Goal: Task Accomplishment & Management: Complete application form

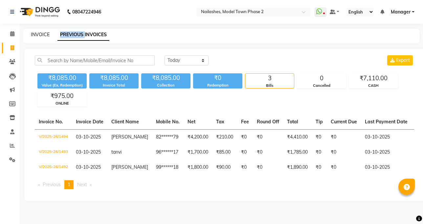
click at [41, 33] on link "INVOICE" at bounding box center [40, 35] width 19 height 6
select select "service"
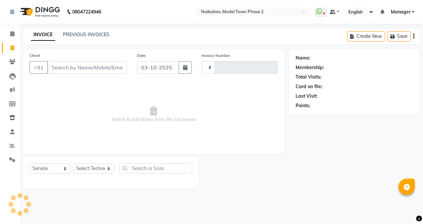
type input "1495"
select select "3840"
click at [97, 165] on select "Select Technician" at bounding box center [93, 168] width 41 height 10
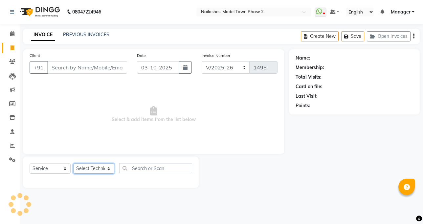
click at [97, 165] on select "Select Technician" at bounding box center [93, 168] width 41 height 10
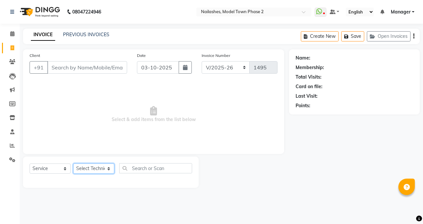
click at [97, 165] on select "Select Technician" at bounding box center [93, 168] width 41 height 10
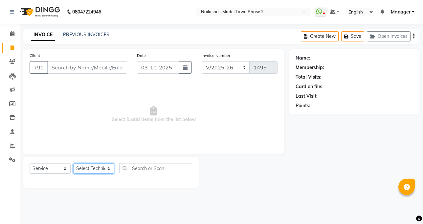
click at [97, 165] on select "Select Technician" at bounding box center [93, 168] width 41 height 10
drag, startPoint x: 49, startPoint y: 68, endPoint x: 56, endPoint y: 68, distance: 7.3
click at [49, 67] on input "Client" at bounding box center [87, 67] width 80 height 12
click at [55, 68] on input "Client" at bounding box center [87, 67] width 80 height 12
click at [92, 166] on select "Select Technician" at bounding box center [93, 168] width 41 height 10
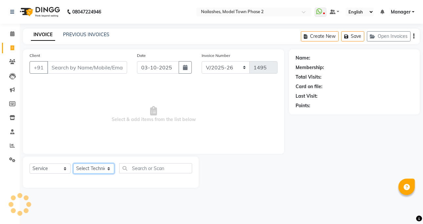
click at [92, 166] on select "Select Technician [PERSON_NAME] Manager [PERSON_NAME] Sumit [PERSON_NAME]" at bounding box center [93, 168] width 41 height 10
select select "65819"
click at [73, 163] on select "Select Technician [PERSON_NAME] Manager [PERSON_NAME] Sumit [PERSON_NAME]" at bounding box center [93, 168] width 41 height 10
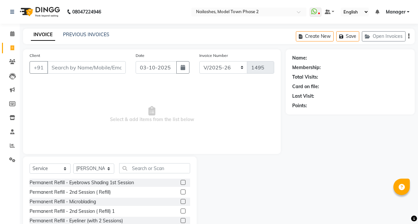
click at [117, 167] on div "Select Service Product Membership Package Voucher Prepaid Gift Card Select Tech…" at bounding box center [110, 170] width 161 height 15
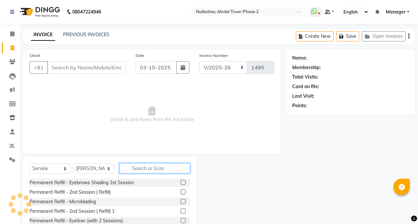
click at [123, 167] on input "text" at bounding box center [154, 168] width 71 height 10
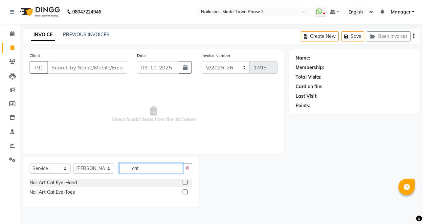
type input "cat"
click at [184, 183] on label at bounding box center [185, 182] width 5 height 5
click at [184, 183] on input "checkbox" at bounding box center [185, 182] width 4 height 4
click at [184, 183] on label at bounding box center [185, 182] width 5 height 5
click at [184, 183] on input "checkbox" at bounding box center [185, 182] width 4 height 4
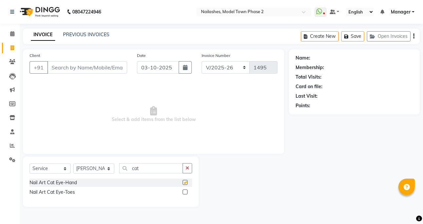
checkbox input "false"
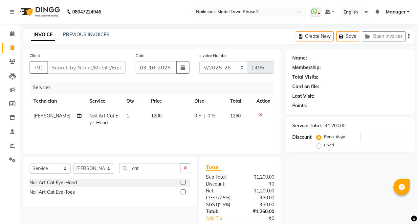
click at [151, 115] on span "1200" at bounding box center [156, 116] width 11 height 6
select select "65819"
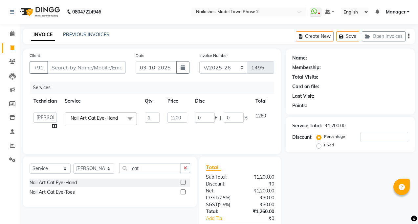
scroll to position [33, 0]
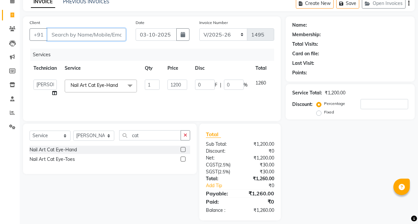
click at [65, 38] on input "Client" at bounding box center [86, 34] width 78 height 12
type input "9"
type input "0"
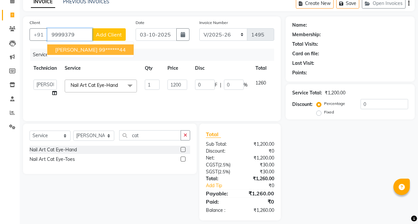
click at [99, 49] on ngb-highlight "99******44" at bounding box center [112, 49] width 27 height 7
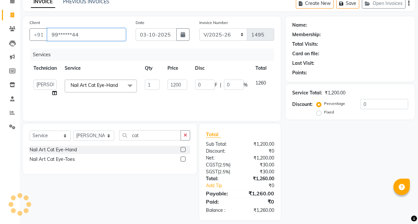
type input "99******44"
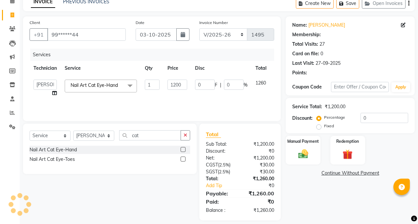
scroll to position [39, 0]
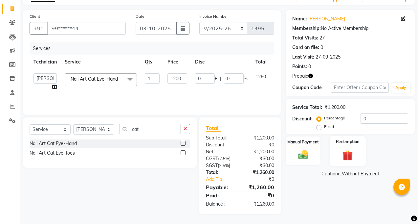
click at [341, 153] on img at bounding box center [347, 154] width 17 height 13
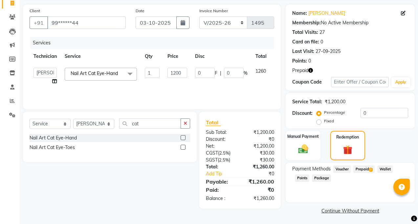
scroll to position [46, 0]
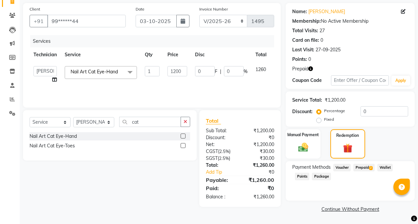
click at [369, 168] on span "2" at bounding box center [371, 168] width 4 height 4
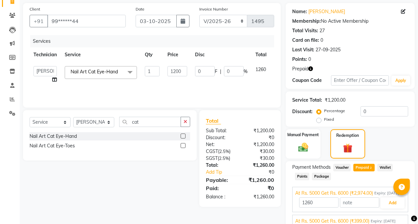
scroll to position [83, 0]
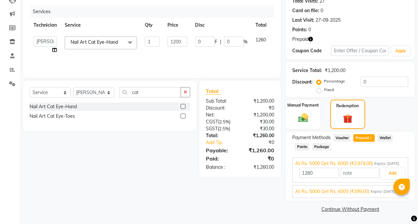
click at [355, 189] on span "At Rs. 5000 Get Rs. 6000 (₹399.00)" at bounding box center [332, 191] width 74 height 7
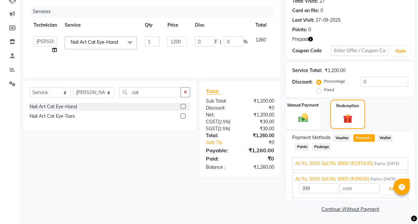
click at [331, 160] on span "At Rs. 5000 Get Rs. 6000 (₹2,974.00)" at bounding box center [334, 163] width 78 height 7
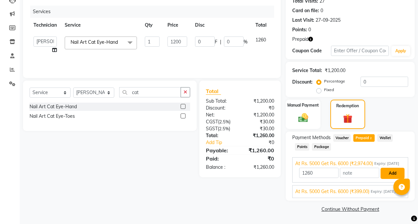
click at [389, 175] on button "Add" at bounding box center [392, 172] width 24 height 11
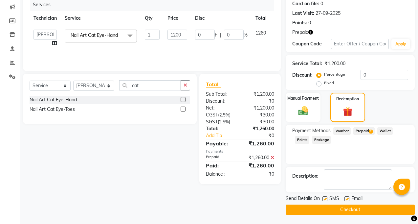
click at [386, 212] on button "Checkout" at bounding box center [350, 209] width 129 height 10
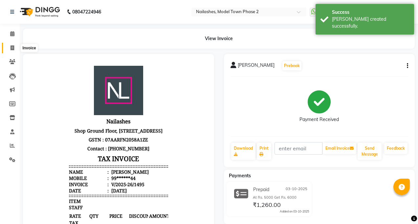
click at [9, 49] on span at bounding box center [12, 48] width 11 height 8
select select "service"
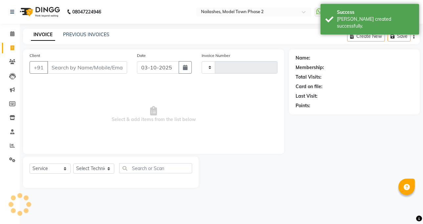
type input "1496"
select select "3840"
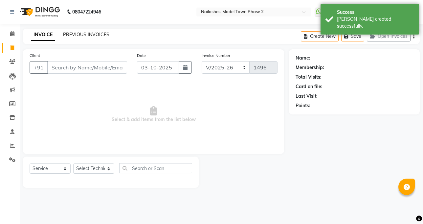
click at [88, 34] on link "PREVIOUS INVOICES" at bounding box center [86, 35] width 46 height 6
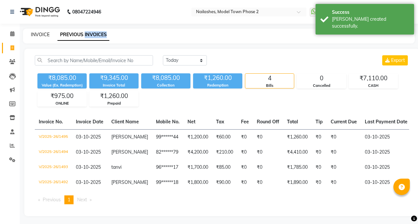
click at [35, 35] on link "INVOICE" at bounding box center [40, 35] width 19 height 6
select select "service"
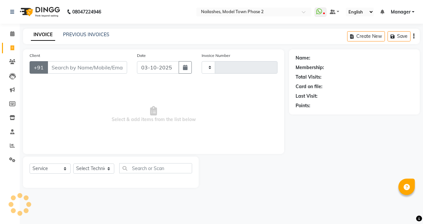
type input "1496"
select select "3840"
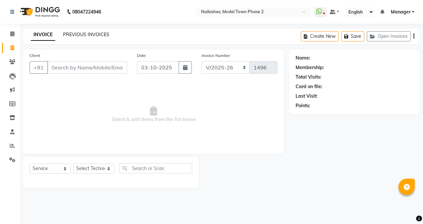
click at [69, 37] on link "PREVIOUS INVOICES" at bounding box center [86, 35] width 46 height 6
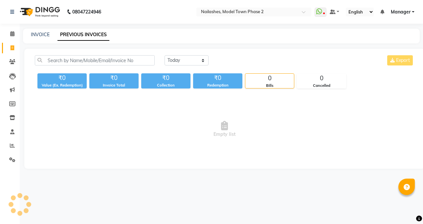
click at [69, 37] on link "PREVIOUS INVOICES" at bounding box center [83, 35] width 52 height 12
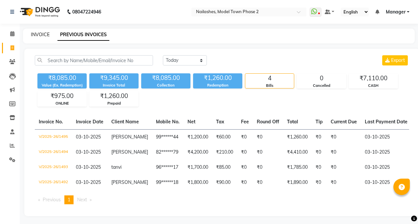
click at [43, 35] on link "INVOICE" at bounding box center [40, 35] width 19 height 6
select select "service"
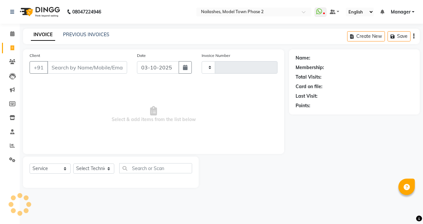
type input "1496"
select select "3840"
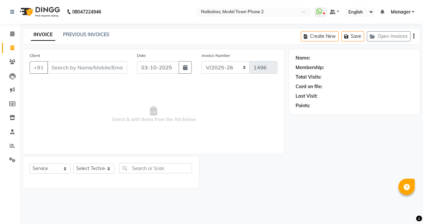
drag, startPoint x: 86, startPoint y: 162, endPoint x: 87, endPoint y: 168, distance: 6.3
click at [87, 168] on div "Select Service Product Membership Package Voucher Prepaid Gift Card Select Tech…" at bounding box center [111, 171] width 176 height 31
click at [87, 168] on select "Select Technician [PERSON_NAME] Manager [PERSON_NAME] Sumit [PERSON_NAME]" at bounding box center [93, 168] width 41 height 10
click at [86, 167] on select "Select Technician [PERSON_NAME] Manager [PERSON_NAME] Sumit [PERSON_NAME]" at bounding box center [93, 168] width 41 height 10
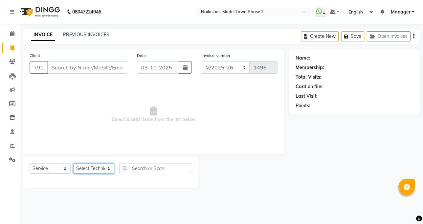
select select "85506"
click at [73, 163] on select "Select Technician [PERSON_NAME] Manager [PERSON_NAME] Sumit [PERSON_NAME]" at bounding box center [93, 168] width 41 height 10
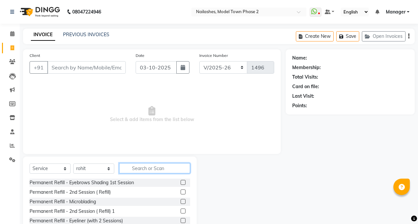
click at [126, 163] on input "text" at bounding box center [154, 168] width 71 height 10
drag, startPoint x: 126, startPoint y: 163, endPoint x: 136, endPoint y: 217, distance: 54.2
click at [126, 163] on input "text" at bounding box center [154, 168] width 71 height 10
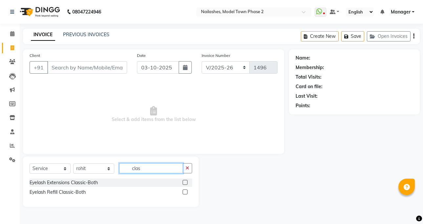
type input "clas"
click at [183, 182] on label at bounding box center [185, 182] width 5 height 5
click at [183, 182] on input "checkbox" at bounding box center [185, 182] width 4 height 4
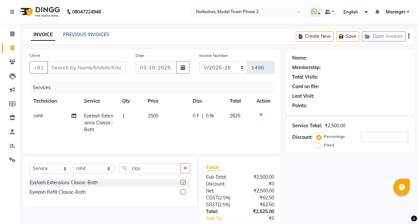
checkbox input "false"
click at [154, 122] on td "2500" at bounding box center [166, 122] width 45 height 29
select select "85506"
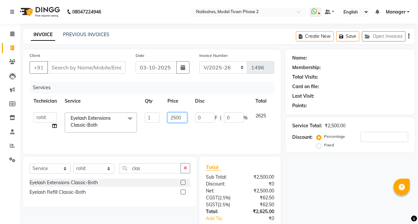
click at [181, 115] on input "2500" at bounding box center [177, 117] width 20 height 10
type input "2"
type input "1500"
click at [181, 125] on td "1500" at bounding box center [177, 122] width 28 height 28
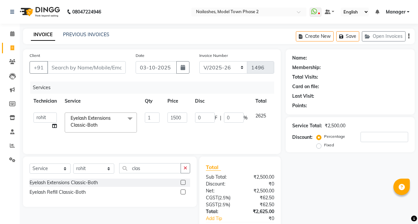
click at [181, 125] on td "1500" at bounding box center [177, 122] width 28 height 28
select select "85506"
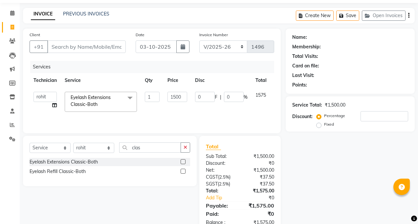
scroll to position [6, 0]
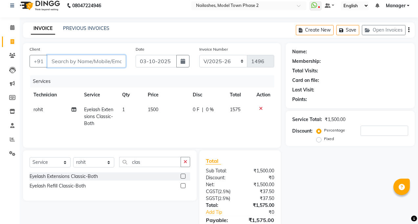
click at [92, 64] on input "Client" at bounding box center [86, 61] width 78 height 12
type input "9"
type input "0"
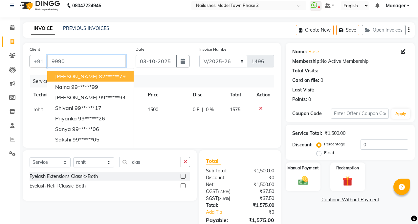
click at [92, 64] on input "9990" at bounding box center [86, 61] width 78 height 12
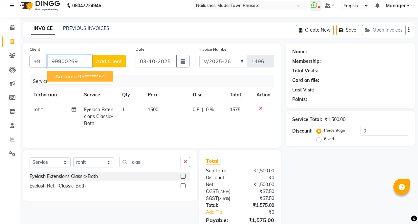
click at [95, 76] on ngb-highlight "99******54" at bounding box center [91, 76] width 27 height 7
type input "99******54"
click at [95, 76] on div "Services" at bounding box center [154, 81] width 249 height 12
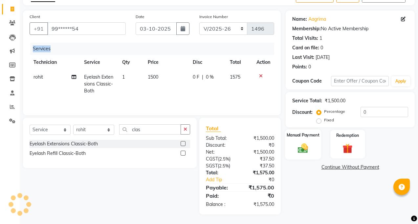
scroll to position [39, 0]
click at [305, 142] on img at bounding box center [303, 147] width 17 height 12
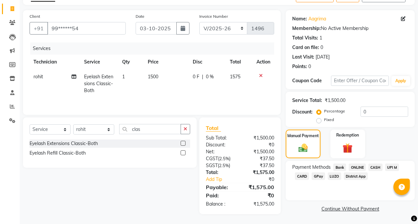
click at [359, 166] on span "ONLINE" at bounding box center [357, 167] width 17 height 8
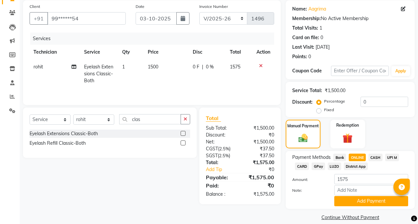
scroll to position [57, 0]
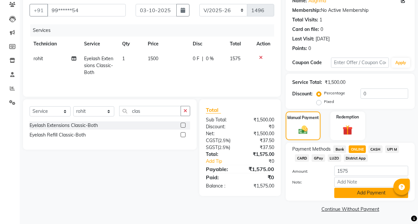
click at [369, 191] on button "Add Payment" at bounding box center [371, 192] width 74 height 10
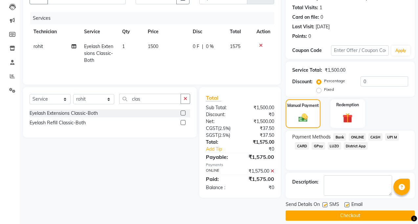
scroll to position [76, 0]
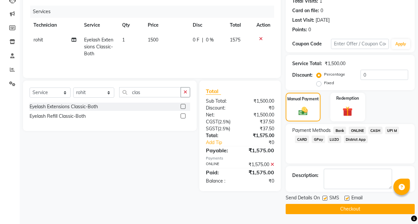
click at [335, 209] on button "Checkout" at bounding box center [350, 209] width 129 height 10
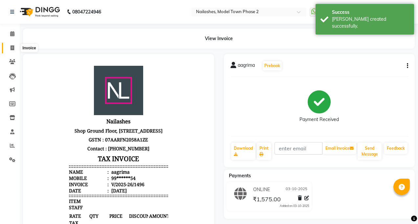
click at [9, 48] on span at bounding box center [12, 48] width 11 height 8
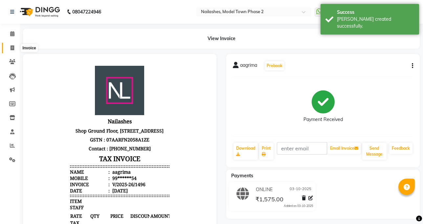
select select "service"
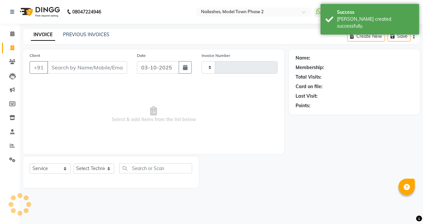
type input "1497"
select select "3840"
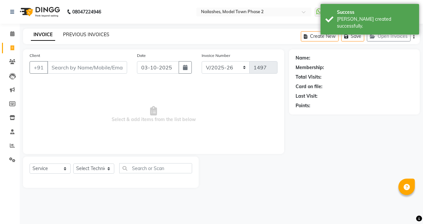
click at [101, 35] on link "PREVIOUS INVOICES" at bounding box center [86, 35] width 46 height 6
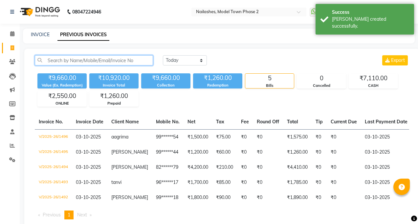
click at [73, 63] on input "text" at bounding box center [94, 60] width 118 height 10
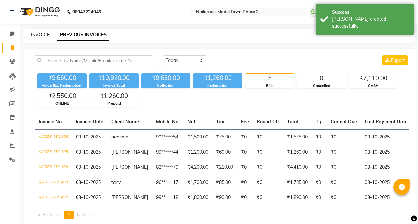
click at [46, 35] on link "INVOICE" at bounding box center [40, 35] width 19 height 6
select select "service"
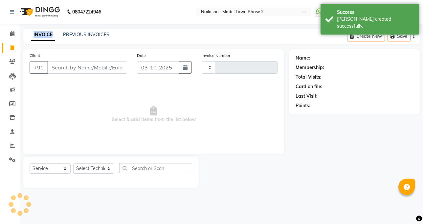
type input "1497"
select select "3840"
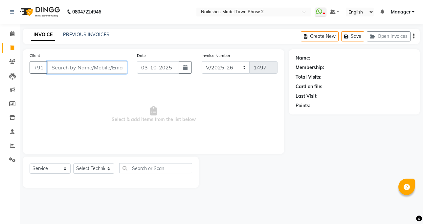
click at [84, 65] on input "Client" at bounding box center [87, 67] width 80 height 12
click at [86, 116] on span "Select & add items from the list below" at bounding box center [154, 114] width 248 height 66
drag, startPoint x: 121, startPoint y: 78, endPoint x: 114, endPoint y: 53, distance: 25.7
click at [116, 54] on div "Client +91" at bounding box center [78, 65] width 107 height 27
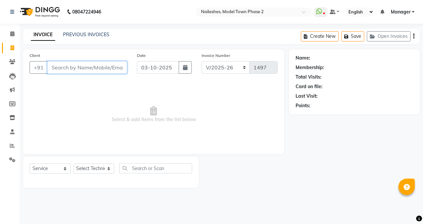
click at [92, 62] on input "Client" at bounding box center [87, 67] width 80 height 12
click at [101, 62] on input "Client" at bounding box center [87, 67] width 80 height 12
click at [102, 63] on input "Client" at bounding box center [87, 67] width 80 height 12
click at [86, 34] on link "PREVIOUS INVOICES" at bounding box center [86, 35] width 46 height 6
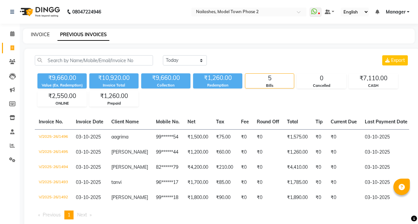
click at [43, 33] on link "INVOICE" at bounding box center [40, 35] width 19 height 6
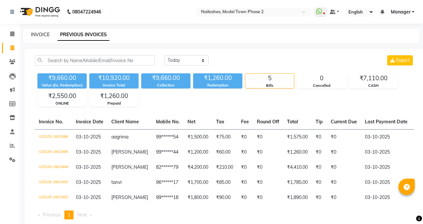
select select "service"
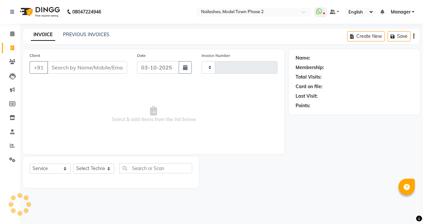
type input "1497"
select select "3840"
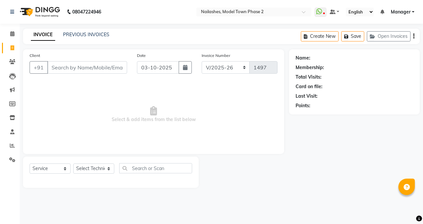
click at [72, 66] on input "Client" at bounding box center [87, 67] width 80 height 12
click at [104, 163] on select "Select Technician [PERSON_NAME] Manager [PERSON_NAME] Sumit [PERSON_NAME]" at bounding box center [93, 168] width 41 height 10
select select "85506"
click at [73, 163] on select "Select Technician [PERSON_NAME] Manager [PERSON_NAME] Sumit [PERSON_NAME]" at bounding box center [93, 168] width 41 height 10
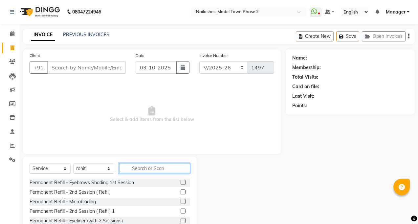
click at [144, 169] on input "text" at bounding box center [154, 168] width 71 height 10
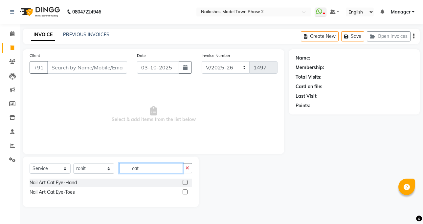
type input "cat"
click at [185, 180] on label at bounding box center [185, 182] width 5 height 5
click at [185, 180] on input "checkbox" at bounding box center [185, 182] width 4 height 4
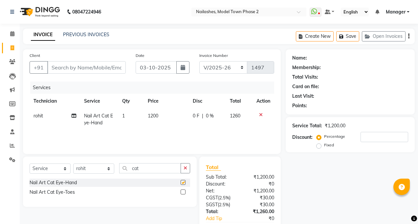
checkbox input "false"
click at [181, 192] on label at bounding box center [183, 191] width 5 height 5
click at [181, 192] on input "checkbox" at bounding box center [183, 192] width 4 height 4
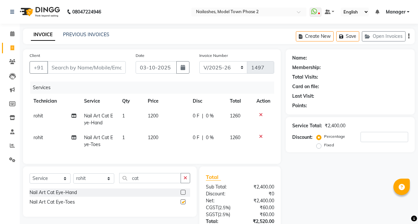
checkbox input "false"
click at [143, 111] on td "1" at bounding box center [130, 119] width 25 height 22
select select "85506"
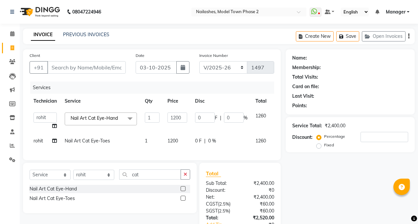
click at [183, 139] on td "1200" at bounding box center [177, 140] width 28 height 15
select select "85506"
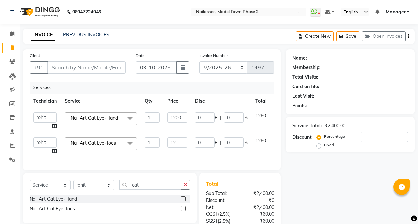
type input "1"
type input "1000"
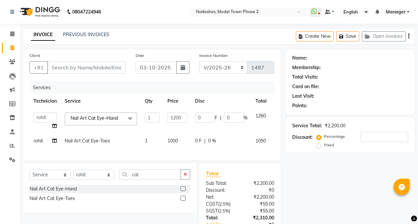
click at [186, 158] on div "Client +91 Date [DATE] Invoice Number BTH/2025-26 RED/2025-26 V/2025 V/[PHONE_N…" at bounding box center [152, 104] width 258 height 111
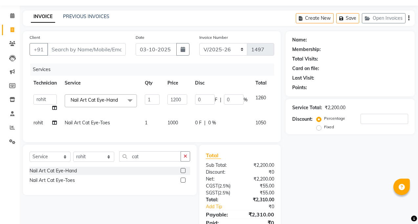
scroll to position [50, 0]
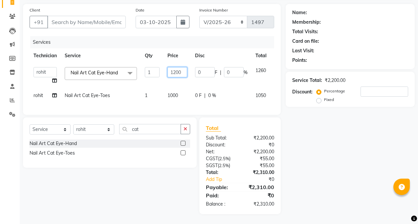
click at [185, 68] on input "1200" at bounding box center [177, 72] width 20 height 10
type input "1500"
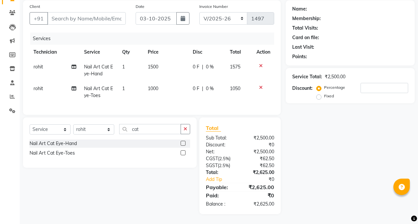
click at [187, 98] on td "1000" at bounding box center [166, 92] width 45 height 22
select select "85506"
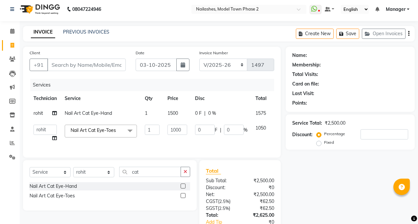
scroll to position [0, 0]
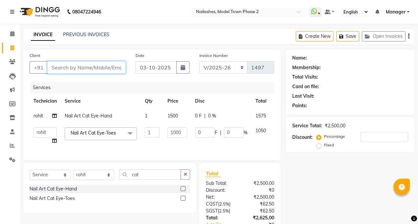
click at [111, 72] on input "Client" at bounding box center [86, 67] width 78 height 12
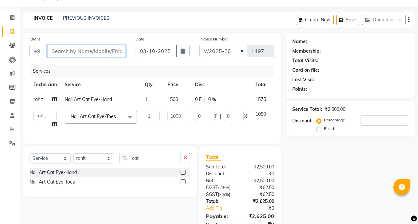
scroll to position [50, 0]
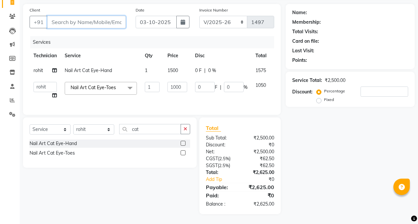
click at [80, 21] on input "Client" at bounding box center [86, 22] width 78 height 12
type input "9"
type input "0"
type input "9"
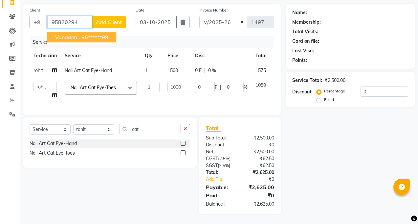
click at [90, 34] on ngb-highlight "95******99" at bounding box center [94, 37] width 27 height 7
type input "95******99"
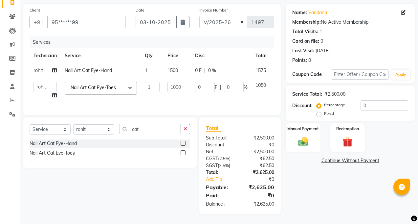
click at [46, 66] on td "rohit" at bounding box center [45, 70] width 31 height 15
select select "85506"
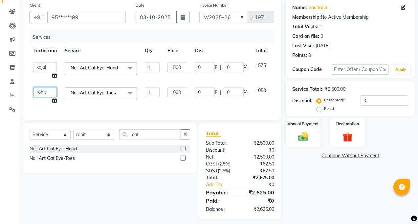
drag, startPoint x: 45, startPoint y: 72, endPoint x: 45, endPoint y: 88, distance: 16.1
click at [45, 88] on select "[PERSON_NAME] Manager [PERSON_NAME] Sumit [PERSON_NAME]" at bounding box center [44, 92] width 23 height 10
select select "87816"
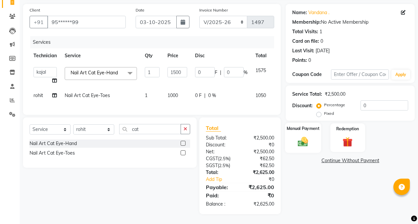
click at [317, 142] on div "Manual Payment" at bounding box center [303, 137] width 36 height 30
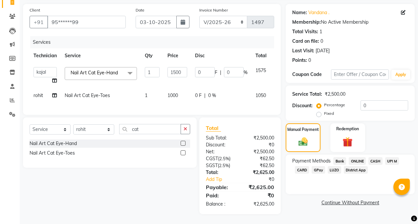
click at [371, 157] on span "CASH" at bounding box center [375, 161] width 14 height 8
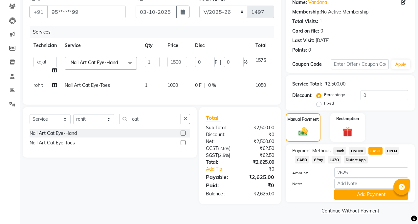
scroll to position [57, 0]
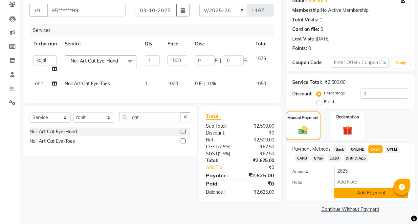
click at [380, 193] on button "Add Payment" at bounding box center [371, 192] width 74 height 10
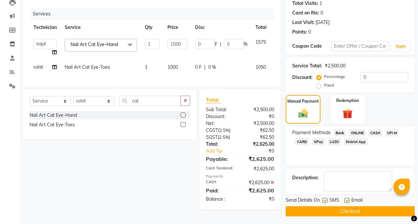
scroll to position [76, 0]
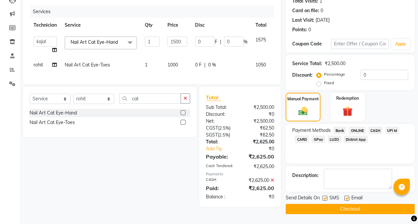
click at [383, 209] on button "Checkout" at bounding box center [350, 209] width 129 height 10
click at [383, 209] on div "Checkout" at bounding box center [350, 209] width 129 height 10
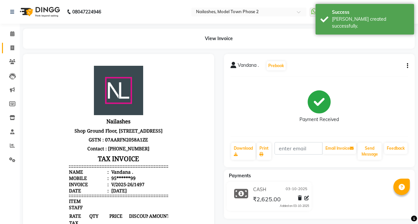
click at [12, 49] on icon at bounding box center [13, 47] width 4 height 5
select select "service"
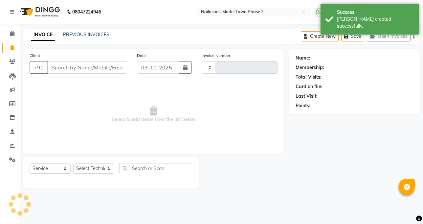
type input "1498"
select select "3840"
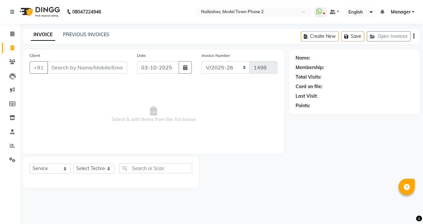
drag, startPoint x: 87, startPoint y: 152, endPoint x: 90, endPoint y: 155, distance: 4.2
click at [90, 155] on div "Client +91 Date [DATE] Invoice Number BTH/2025-26 RED/2025-26 V/2025 V/[PHONE_N…" at bounding box center [153, 118] width 271 height 138
click at [96, 165] on select "Select Technician [PERSON_NAME] Manager [PERSON_NAME] Sumit [PERSON_NAME]" at bounding box center [93, 168] width 41 height 10
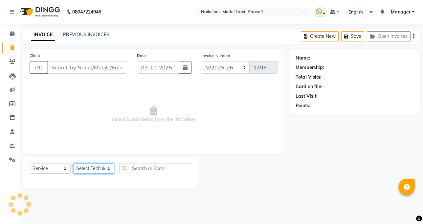
click at [96, 165] on select "Select Technician [PERSON_NAME] Manager [PERSON_NAME] Sumit [PERSON_NAME]" at bounding box center [93, 168] width 41 height 10
click at [97, 166] on select "Select Technician [PERSON_NAME] Manager [PERSON_NAME] Sumit [PERSON_NAME]" at bounding box center [93, 168] width 41 height 10
click at [73, 163] on select "Select Technician [PERSON_NAME] Manager [PERSON_NAME] Sumit [PERSON_NAME]" at bounding box center [93, 168] width 41 height 10
click at [101, 151] on div "Client +91 Date [DATE] Invoice Number BTH/2025-26 RED/2025-26 V/2025 V/[PHONE_N…" at bounding box center [153, 101] width 261 height 104
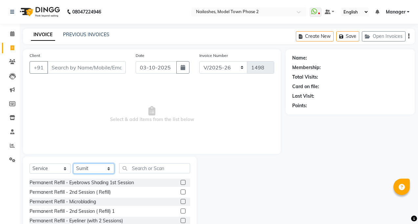
click at [103, 165] on select "Select Technician [PERSON_NAME] Manager [PERSON_NAME] Sumit [PERSON_NAME]" at bounding box center [93, 168] width 41 height 10
select select "86355"
click at [73, 163] on select "Select Technician [PERSON_NAME] Manager [PERSON_NAME] Sumit [PERSON_NAME]" at bounding box center [93, 168] width 41 height 10
click at [102, 157] on div "Select Service Product Membership Package Voucher Prepaid Gift Card Select Tech…" at bounding box center [110, 204] width 174 height 97
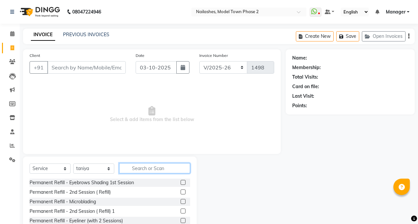
click at [123, 168] on input "text" at bounding box center [154, 168] width 71 height 10
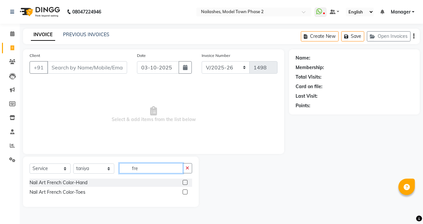
type input "fre"
click at [186, 183] on label at bounding box center [185, 182] width 5 height 5
click at [186, 183] on input "checkbox" at bounding box center [185, 182] width 4 height 4
click at [186, 183] on div at bounding box center [188, 182] width 10 height 8
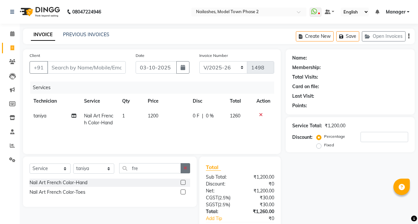
checkbox input "false"
click at [183, 166] on button "button" at bounding box center [186, 168] width 10 height 10
click at [181, 166] on input "fre" at bounding box center [150, 168] width 62 height 10
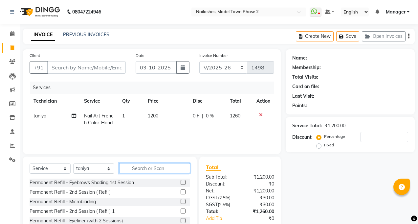
click at [182, 166] on input "text" at bounding box center [154, 168] width 71 height 10
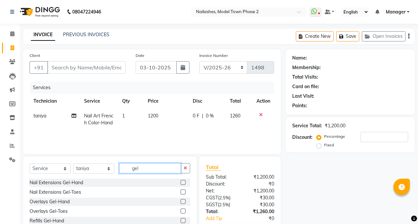
type input "gel"
click at [181, 190] on label at bounding box center [183, 191] width 5 height 5
click at [181, 190] on input "checkbox" at bounding box center [183, 192] width 4 height 4
click at [176, 178] on div "Select Service Product Membership Package Voucher Prepaid Gift Card Select Tech…" at bounding box center [110, 170] width 161 height 15
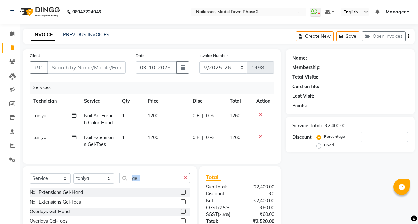
checkbox input "false"
click at [165, 137] on td "1200" at bounding box center [166, 141] width 45 height 22
select select "86355"
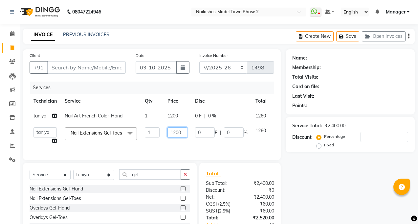
click at [181, 133] on input "1200" at bounding box center [177, 132] width 20 height 10
type input "1"
type input "500"
click at [179, 121] on td "1200" at bounding box center [177, 115] width 28 height 15
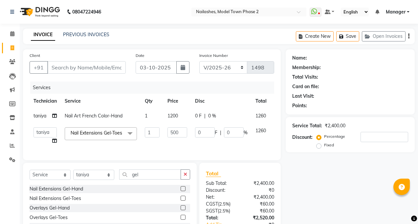
select select "86355"
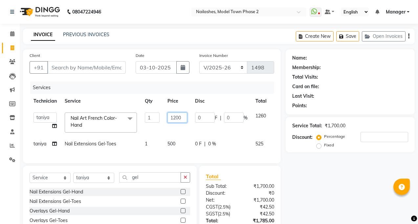
click at [184, 119] on input "1200" at bounding box center [177, 117] width 20 height 10
type input "1000"
click at [188, 129] on td "1000" at bounding box center [177, 122] width 28 height 28
select select "86355"
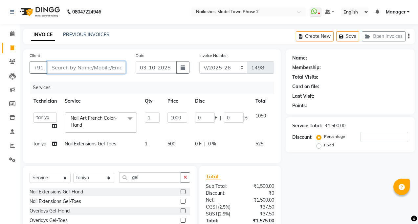
click at [61, 70] on input "Client" at bounding box center [86, 67] width 78 height 12
type input "7"
type input "0"
type input "7347551582"
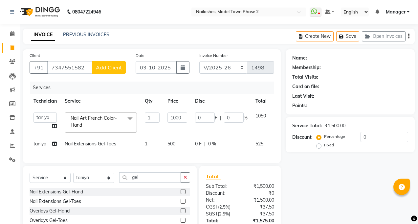
click at [117, 67] on span "Add Client" at bounding box center [109, 67] width 26 height 7
select select "21"
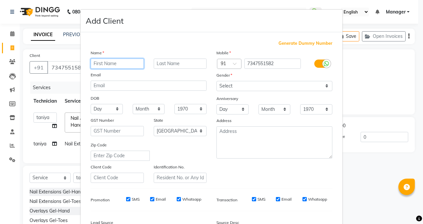
click at [117, 64] on input "text" at bounding box center [117, 63] width 53 height 10
type input "[PERSON_NAME]"
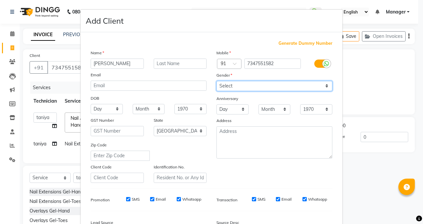
click at [277, 88] on select "Select [DEMOGRAPHIC_DATA] [DEMOGRAPHIC_DATA] Other Prefer Not To Say" at bounding box center [274, 86] width 116 height 10
select select "[DEMOGRAPHIC_DATA]"
click at [216, 81] on select "Select [DEMOGRAPHIC_DATA] [DEMOGRAPHIC_DATA] Other Prefer Not To Say" at bounding box center [274, 86] width 116 height 10
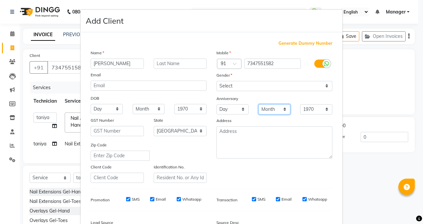
click at [283, 111] on select "Month January February March April May June July August September October Novem…" at bounding box center [274, 109] width 32 height 10
click at [284, 111] on select "Month January February March April May June July August September October Novem…" at bounding box center [274, 109] width 32 height 10
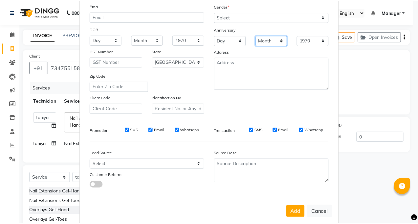
scroll to position [79, 0]
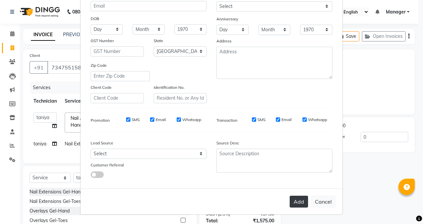
click at [294, 203] on button "Add" at bounding box center [299, 201] width 18 height 12
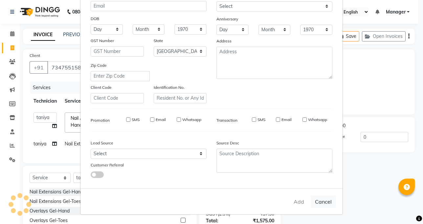
type input "73******82"
select select
select select "null"
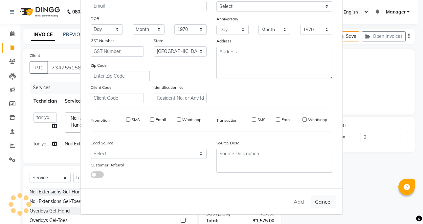
select select
checkbox input "false"
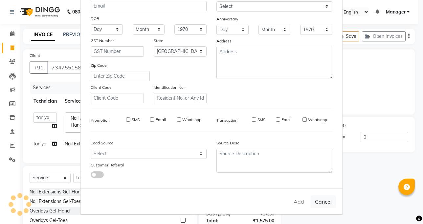
checkbox input "false"
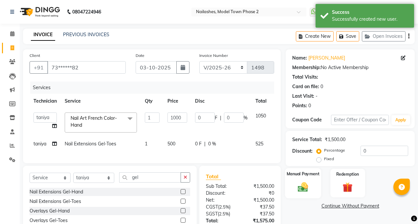
click at [307, 185] on img at bounding box center [303, 187] width 17 height 12
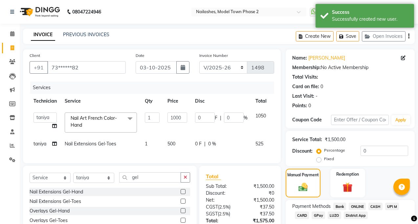
scroll to position [54, 0]
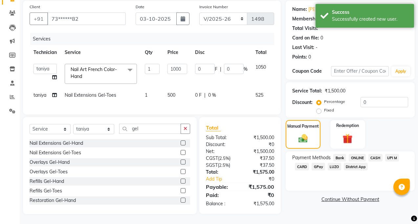
click at [357, 154] on span "ONLINE" at bounding box center [357, 158] width 17 height 8
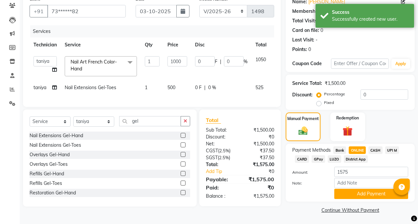
scroll to position [57, 0]
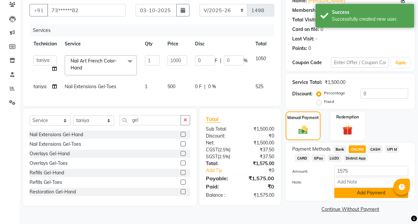
click at [369, 194] on button "Add Payment" at bounding box center [371, 192] width 74 height 10
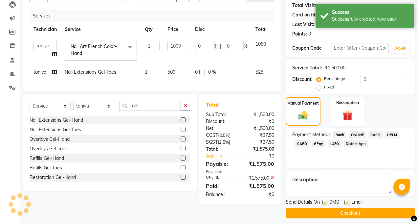
scroll to position [76, 0]
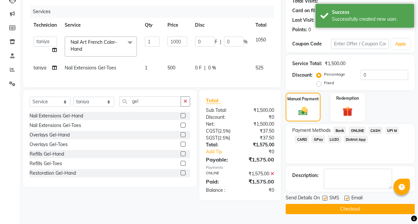
click at [364, 207] on button "Checkout" at bounding box center [350, 209] width 129 height 10
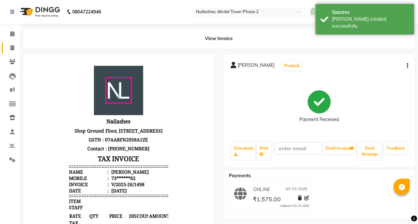
click at [3, 47] on link "Invoice" at bounding box center [10, 48] width 16 height 11
select select "service"
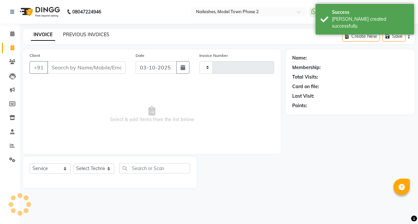
type input "1499"
select select "3840"
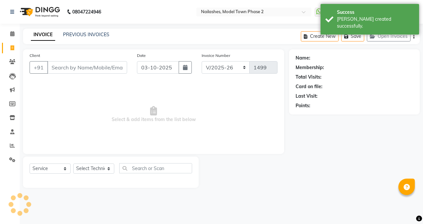
click at [68, 65] on input "Client" at bounding box center [87, 67] width 80 height 12
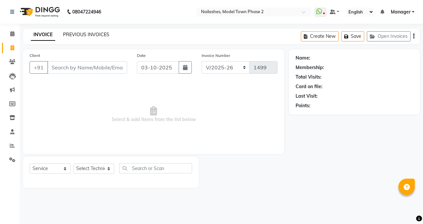
click at [82, 36] on link "PREVIOUS INVOICES" at bounding box center [86, 35] width 46 height 6
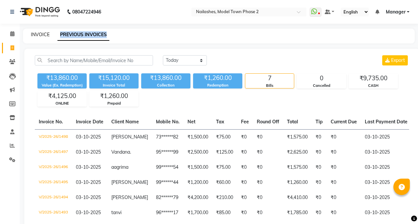
click at [38, 33] on link "INVOICE" at bounding box center [40, 35] width 19 height 6
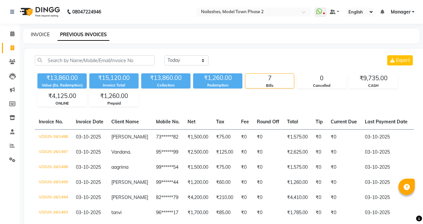
select select "service"
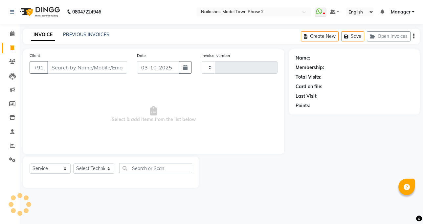
type input "1499"
select select "3840"
drag, startPoint x: 94, startPoint y: 153, endPoint x: 101, endPoint y: 167, distance: 15.4
click at [98, 153] on div "Client +91 Date [DATE] Invoice Number BTH/2025-26 RED/2025-26 V/2025 V/[PHONE_N…" at bounding box center [153, 101] width 261 height 104
click at [100, 164] on div "Select Service Product Membership Package Voucher Prepaid Gift Card Select Tech…" at bounding box center [111, 171] width 176 height 31
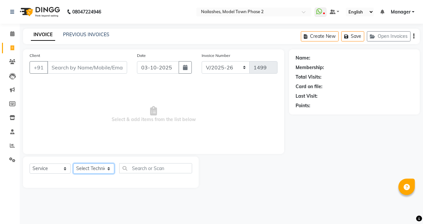
click at [101, 167] on select "Select Technician [PERSON_NAME] Manager [PERSON_NAME] Sumit [PERSON_NAME]" at bounding box center [93, 168] width 41 height 10
click at [100, 168] on select "Select Technician [PERSON_NAME] Manager [PERSON_NAME] Sumit [PERSON_NAME]" at bounding box center [93, 168] width 41 height 10
click at [99, 165] on select "Select Technician [PERSON_NAME] Manager [PERSON_NAME] Sumit [PERSON_NAME]" at bounding box center [93, 168] width 41 height 10
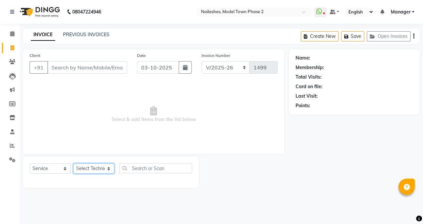
select select "87816"
click at [73, 163] on select "Select Technician [PERSON_NAME] Manager [PERSON_NAME] Sumit [PERSON_NAME]" at bounding box center [93, 168] width 41 height 10
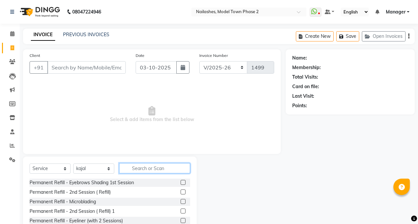
click at [127, 164] on input "text" at bounding box center [154, 168] width 71 height 10
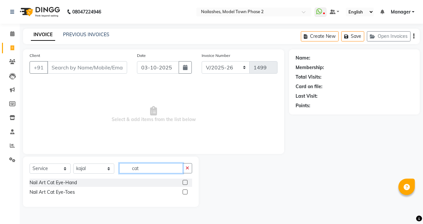
type input "cat"
click at [183, 181] on label at bounding box center [185, 182] width 5 height 5
click at [183, 181] on input "checkbox" at bounding box center [185, 182] width 4 height 4
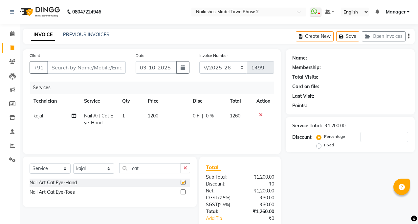
checkbox input "false"
drag, startPoint x: 157, startPoint y: 119, endPoint x: 165, endPoint y: 117, distance: 7.8
click at [157, 119] on td "1200" at bounding box center [166, 119] width 45 height 22
select select "87816"
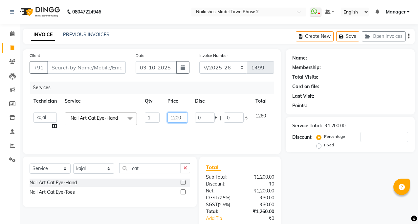
click at [181, 120] on input "1200" at bounding box center [177, 117] width 20 height 10
type input "1900"
click at [176, 131] on div "Services Technician Service Qty Price Disc Total Action [PERSON_NAME] kajal Man…" at bounding box center [152, 114] width 245 height 66
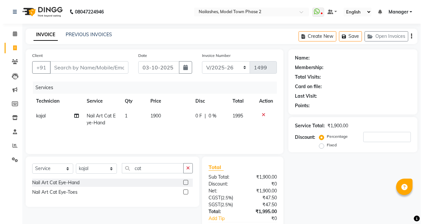
scroll to position [39, 0]
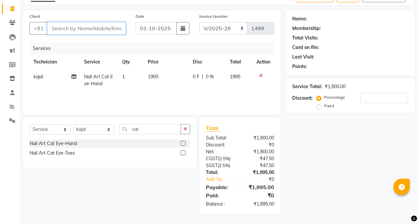
click at [68, 26] on input "Client" at bounding box center [86, 28] width 78 height 12
type input "9"
type input "0"
type input "9811453033"
click at [99, 33] on button "Add Client" at bounding box center [109, 28] width 34 height 12
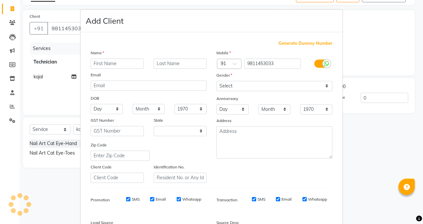
select select "21"
click at [99, 61] on input "text" at bounding box center [117, 63] width 53 height 10
type input "[PERSON_NAME]"
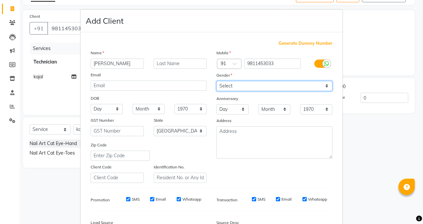
click at [266, 81] on select "Select [DEMOGRAPHIC_DATA] [DEMOGRAPHIC_DATA] Other Prefer Not To Say" at bounding box center [274, 86] width 116 height 10
select select "[DEMOGRAPHIC_DATA]"
click at [216, 81] on select "Select [DEMOGRAPHIC_DATA] [DEMOGRAPHIC_DATA] Other Prefer Not To Say" at bounding box center [274, 86] width 116 height 10
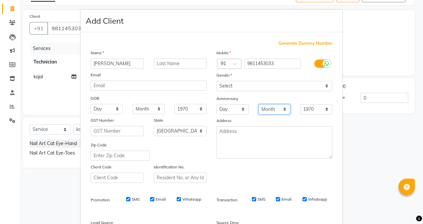
click at [264, 112] on select "Month January February March April May June July August September October Novem…" at bounding box center [274, 109] width 32 height 10
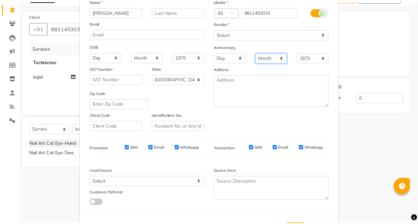
scroll to position [79, 0]
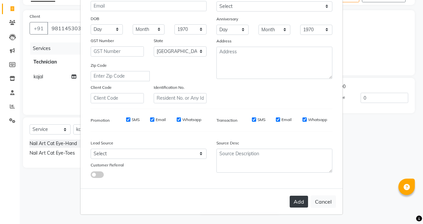
click at [299, 203] on button "Add" at bounding box center [299, 201] width 18 height 12
click at [299, 203] on div "Add Cancel" at bounding box center [211, 201] width 262 height 26
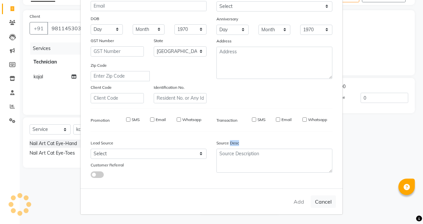
type input "98******33"
select select
select select "null"
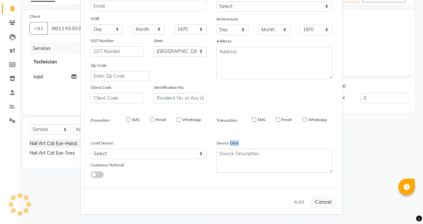
select select
checkbox input "false"
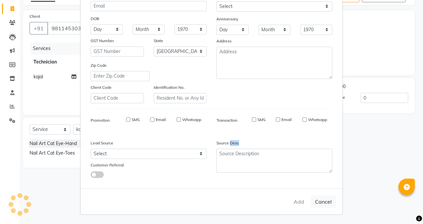
checkbox input "false"
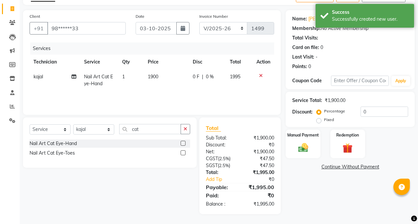
click at [298, 160] on div "Name: [PERSON_NAME] Membership: No Active Membership Total Visits: Card on file…" at bounding box center [353, 112] width 134 height 204
click at [299, 153] on img at bounding box center [303, 147] width 17 height 12
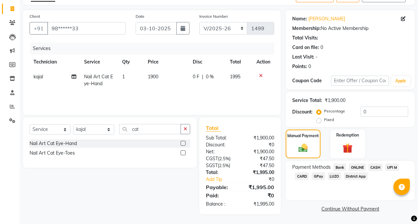
click at [379, 166] on span "CASH" at bounding box center [375, 167] width 14 height 8
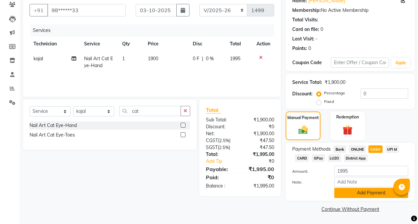
click at [372, 194] on button "Add Payment" at bounding box center [371, 192] width 74 height 10
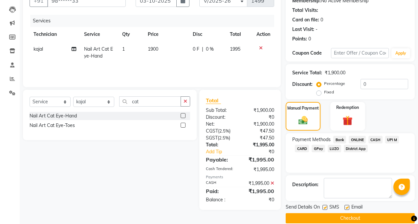
scroll to position [76, 0]
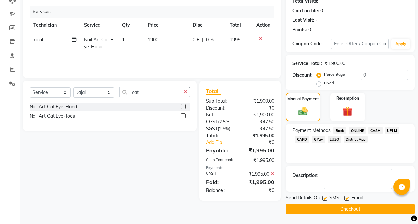
click at [373, 208] on button "Checkout" at bounding box center [350, 209] width 129 height 10
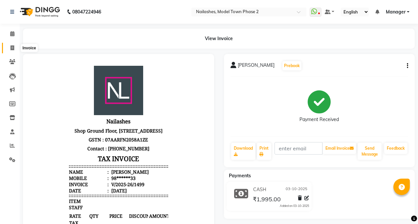
click at [11, 49] on icon at bounding box center [13, 47] width 4 height 5
select select "service"
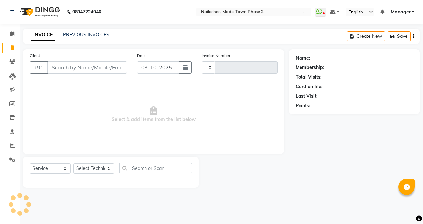
type input "1500"
select select "3840"
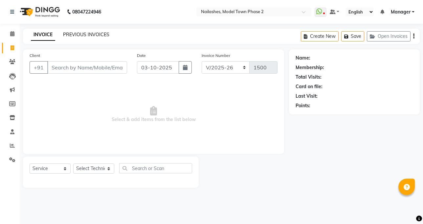
click at [94, 33] on link "PREVIOUS INVOICES" at bounding box center [86, 35] width 46 height 6
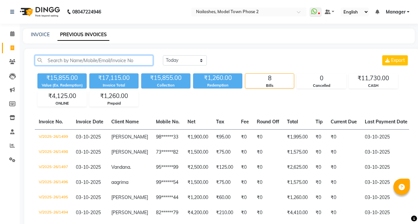
click at [82, 57] on input "text" at bounding box center [94, 60] width 118 height 10
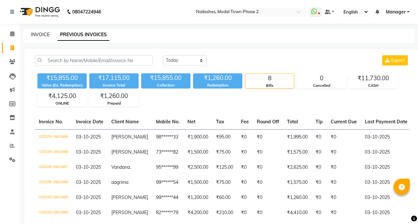
click at [36, 35] on link "INVOICE" at bounding box center [40, 35] width 19 height 6
select select "service"
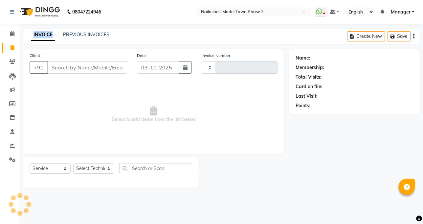
type input "1500"
select select "3840"
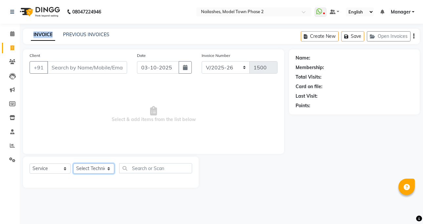
click at [82, 164] on select "Select Technician [PERSON_NAME] Manager [PERSON_NAME] Sumit [PERSON_NAME]" at bounding box center [93, 168] width 41 height 10
click at [83, 164] on select "Select Technician [PERSON_NAME] Manager [PERSON_NAME] Sumit [PERSON_NAME]" at bounding box center [93, 168] width 41 height 10
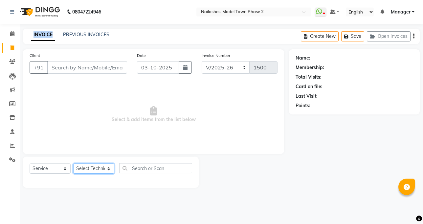
select select "85506"
click at [73, 163] on select "Select Technician [PERSON_NAME] Manager [PERSON_NAME] Sumit [PERSON_NAME]" at bounding box center [93, 168] width 41 height 10
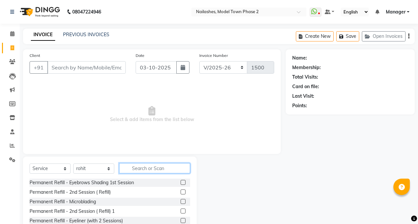
click at [151, 165] on input "text" at bounding box center [154, 168] width 71 height 10
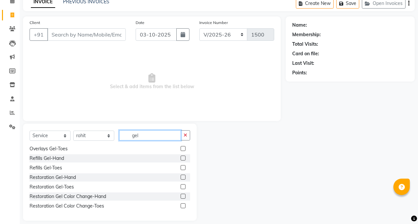
scroll to position [39, 0]
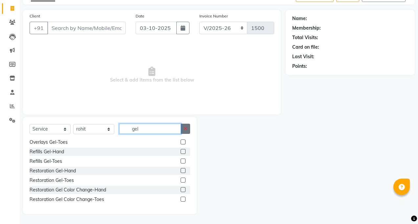
type input "gel"
click at [185, 130] on icon "button" at bounding box center [186, 128] width 4 height 5
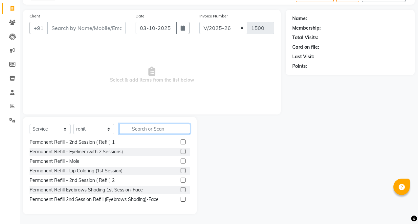
click at [174, 125] on input "text" at bounding box center [154, 128] width 71 height 10
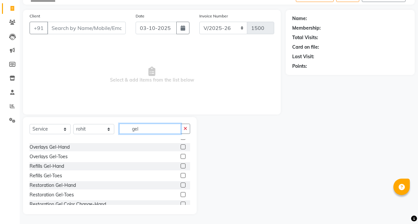
scroll to position [30, 0]
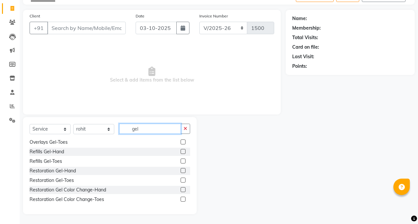
type input "gel"
click at [181, 187] on label at bounding box center [183, 189] width 5 height 5
click at [181, 187] on input "checkbox" at bounding box center [183, 189] width 4 height 4
click at [181, 187] on label at bounding box center [183, 189] width 5 height 5
click at [181, 187] on input "checkbox" at bounding box center [183, 189] width 4 height 4
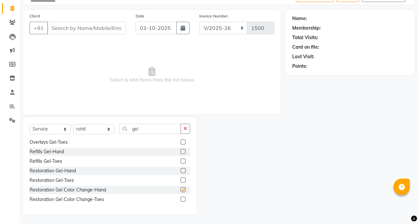
checkbox input "false"
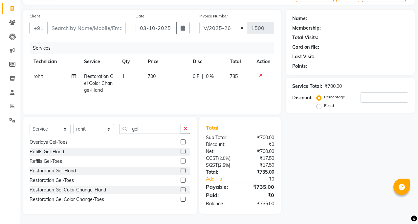
click at [154, 88] on td "700" at bounding box center [166, 83] width 45 height 29
drag, startPoint x: 154, startPoint y: 88, endPoint x: 176, endPoint y: 82, distance: 22.5
click at [143, 88] on td "1" at bounding box center [130, 83] width 25 height 29
click at [154, 88] on tr "rohit Restoration Gel Color Change-Hand 1 700 0 F | 0 % 735" at bounding box center [152, 83] width 245 height 29
click at [176, 80] on td "700" at bounding box center [166, 83] width 45 height 29
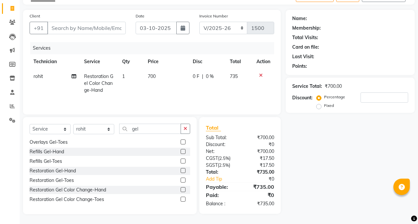
select select "85506"
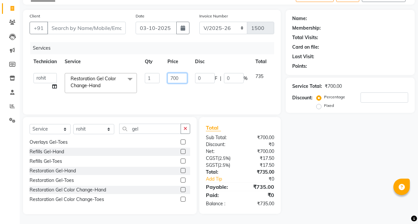
click at [179, 81] on input "700" at bounding box center [177, 78] width 20 height 10
type input "7"
type input "500"
click at [190, 98] on div "Services Technician Service Qty Price Disc Total Action [PERSON_NAME] kajal Man…" at bounding box center [152, 75] width 245 height 66
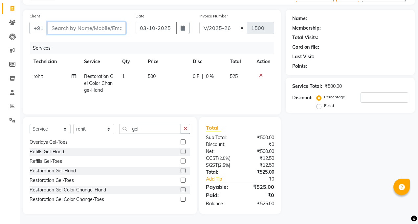
click at [54, 26] on input "Client" at bounding box center [86, 28] width 78 height 12
type input "7"
type input "0"
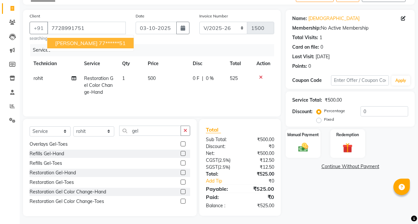
click at [71, 42] on span "[PERSON_NAME]" at bounding box center [76, 43] width 42 height 7
click at [71, 42] on div "Client [PHONE_NUMBER] [PERSON_NAME] 77******51 searching... Date [DATE] Invoice…" at bounding box center [152, 63] width 258 height 106
type input "77******51"
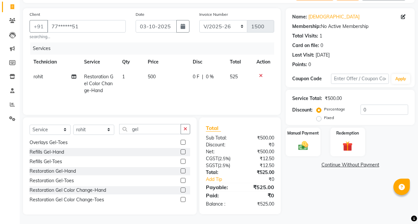
scroll to position [41, 0]
click at [309, 148] on img at bounding box center [303, 145] width 17 height 12
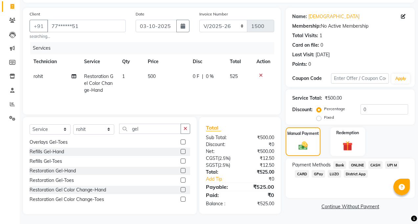
click at [353, 165] on span "ONLINE" at bounding box center [357, 165] width 17 height 8
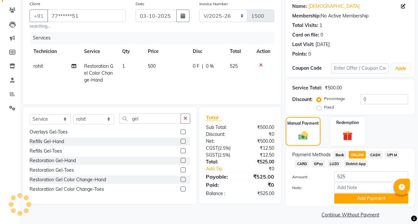
scroll to position [57, 0]
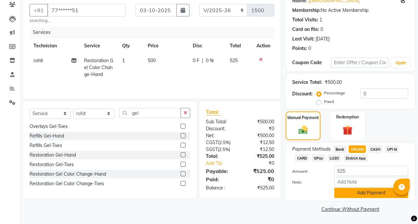
click at [368, 192] on button "Add Payment" at bounding box center [371, 192] width 74 height 10
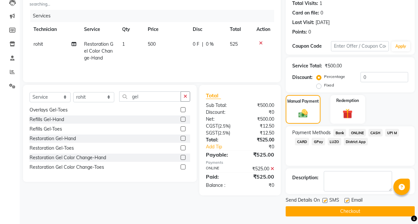
scroll to position [76, 0]
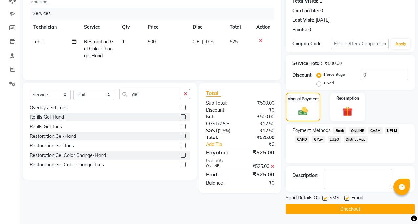
click at [347, 210] on button "Checkout" at bounding box center [350, 209] width 129 height 10
click at [347, 210] on div "Checkout" at bounding box center [350, 209] width 129 height 10
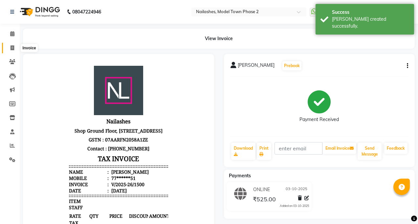
click at [10, 44] on span at bounding box center [12, 48] width 11 height 8
select select "service"
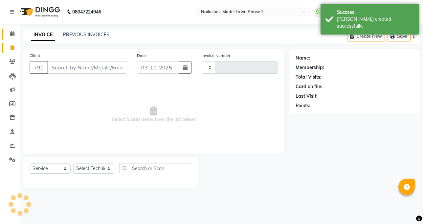
type input "1501"
select select "3840"
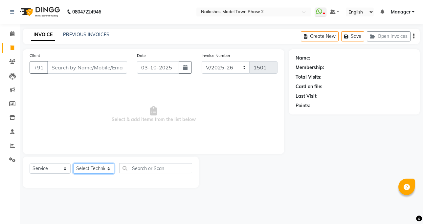
click at [92, 170] on select "Select Technician [PERSON_NAME] Manager [PERSON_NAME] Sumit [PERSON_NAME]" at bounding box center [93, 168] width 41 height 10
select select "86355"
click at [73, 163] on select "Select Technician [PERSON_NAME] Manager [PERSON_NAME] Sumit [PERSON_NAME]" at bounding box center [93, 168] width 41 height 10
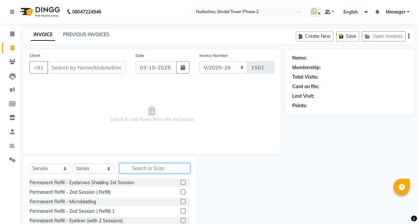
click at [123, 166] on input "text" at bounding box center [154, 168] width 71 height 10
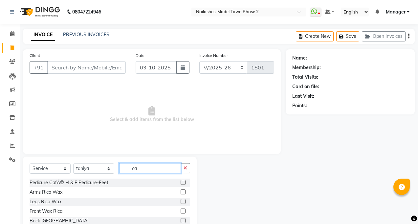
click at [161, 168] on input "ca" at bounding box center [150, 168] width 62 height 10
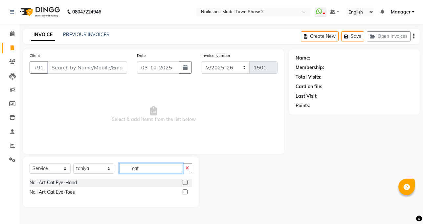
type input "cat"
click at [186, 181] on label at bounding box center [185, 182] width 5 height 5
click at [186, 181] on input "checkbox" at bounding box center [185, 182] width 4 height 4
click at [186, 181] on div at bounding box center [188, 182] width 10 height 8
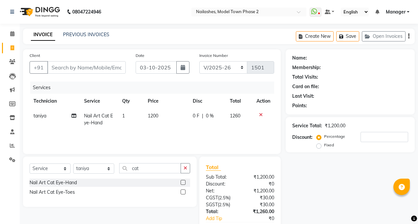
checkbox input "false"
click at [149, 113] on span "1200" at bounding box center [153, 116] width 11 height 6
select select "86355"
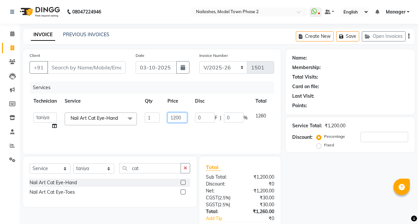
click at [183, 118] on input "1200" at bounding box center [177, 117] width 20 height 10
type input "1050"
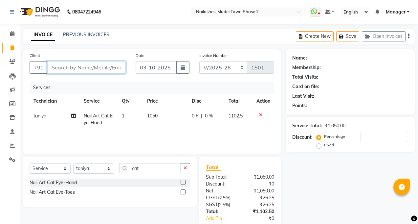
click at [91, 66] on input "Client" at bounding box center [86, 67] width 78 height 12
type input "9"
type input "0"
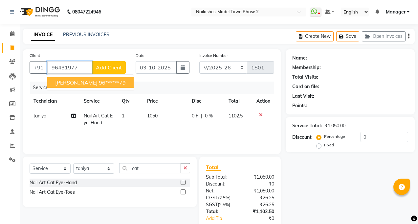
click at [99, 83] on ngb-highlight "96******79" at bounding box center [112, 82] width 27 height 7
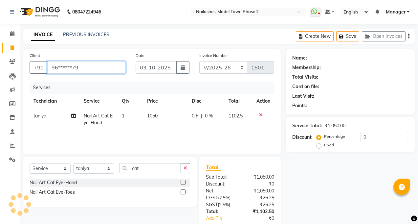
type input "96******79"
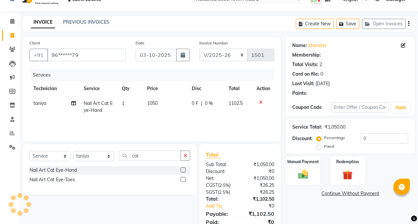
scroll to position [39, 0]
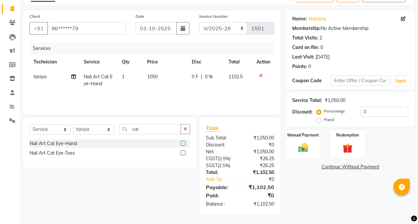
click at [147, 82] on td "1050" at bounding box center [165, 80] width 45 height 22
select select "86355"
click at [173, 79] on td "1050" at bounding box center [165, 80] width 45 height 22
select select "86355"
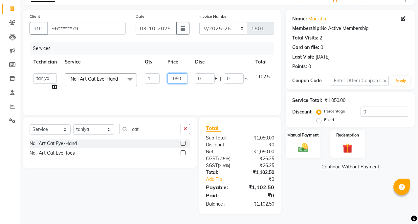
click at [186, 81] on input "1050" at bounding box center [177, 78] width 20 height 10
type input "1000"
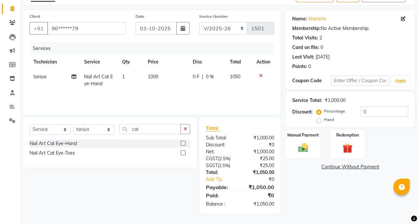
click at [188, 82] on td "1000" at bounding box center [166, 80] width 45 height 22
select select "86355"
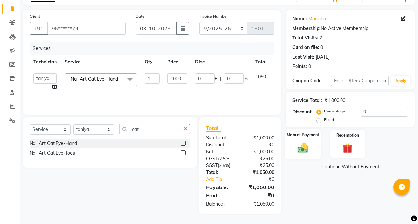
click at [294, 146] on div "Manual Payment" at bounding box center [303, 144] width 36 height 30
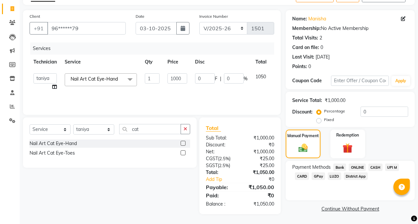
click at [354, 166] on span "ONLINE" at bounding box center [357, 167] width 17 height 8
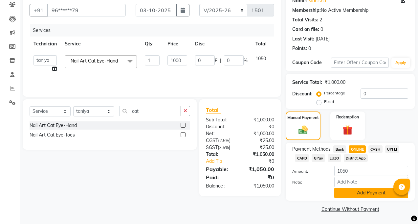
click at [366, 195] on button "Add Payment" at bounding box center [371, 192] width 74 height 10
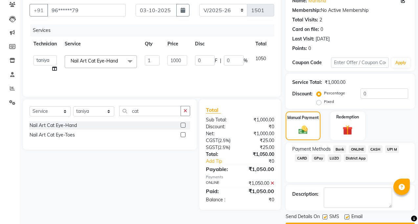
click at [366, 195] on textarea at bounding box center [358, 197] width 68 height 20
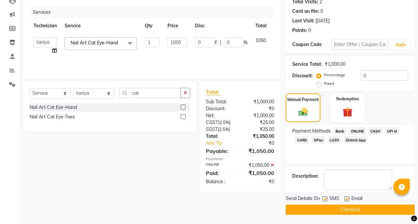
scroll to position [76, 0]
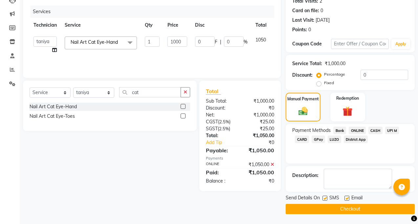
click at [366, 206] on button "Checkout" at bounding box center [350, 209] width 129 height 10
click at [366, 206] on div "Checkout" at bounding box center [350, 209] width 129 height 10
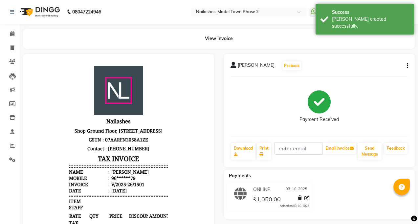
scroll to position [5, 0]
click at [8, 49] on span at bounding box center [12, 48] width 11 height 8
drag, startPoint x: 8, startPoint y: 49, endPoint x: 8, endPoint y: 45, distance: 4.6
click at [8, 49] on span at bounding box center [12, 48] width 11 height 8
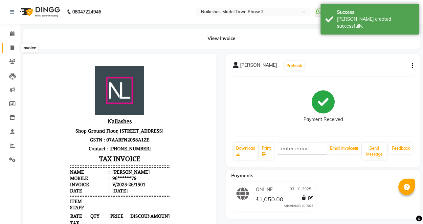
select select "service"
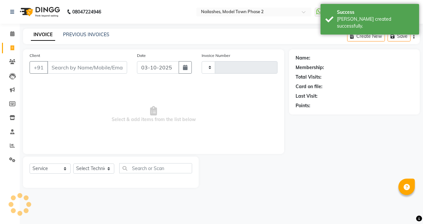
type input "1502"
select select "3840"
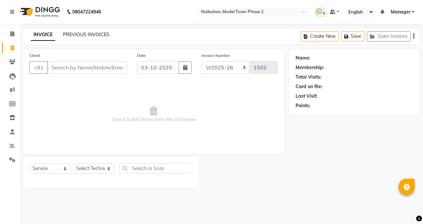
click at [78, 34] on link "PREVIOUS INVOICES" at bounding box center [86, 35] width 46 height 6
